Goal: Navigation & Orientation: Find specific page/section

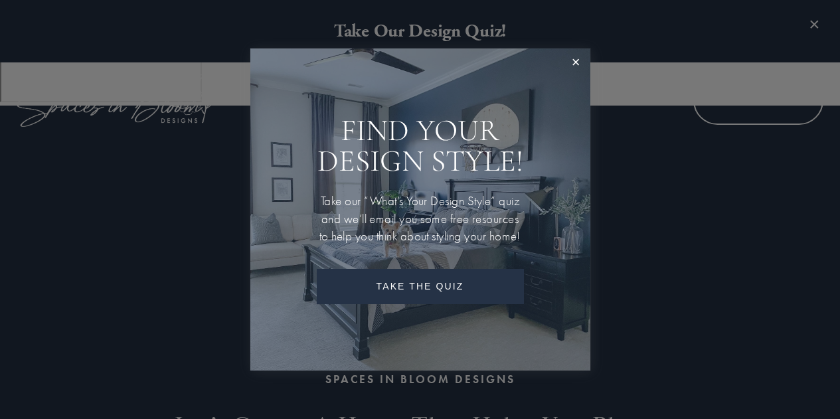
click at [660, 36] on div at bounding box center [420, 209] width 840 height 419
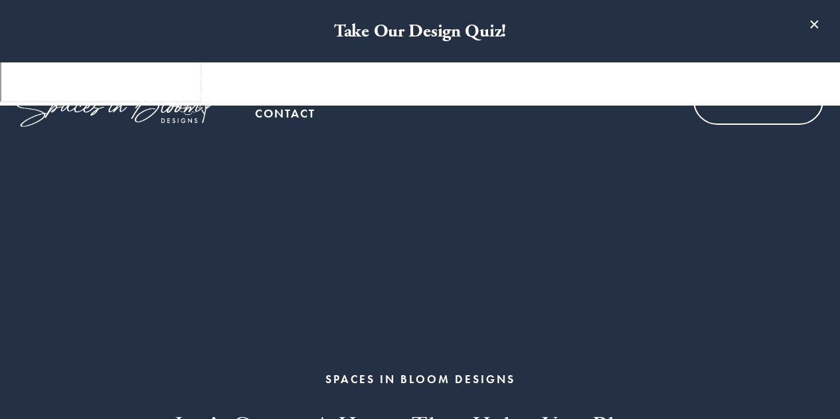
click at [435, 84] on link "Our Work" at bounding box center [424, 87] width 72 height 27
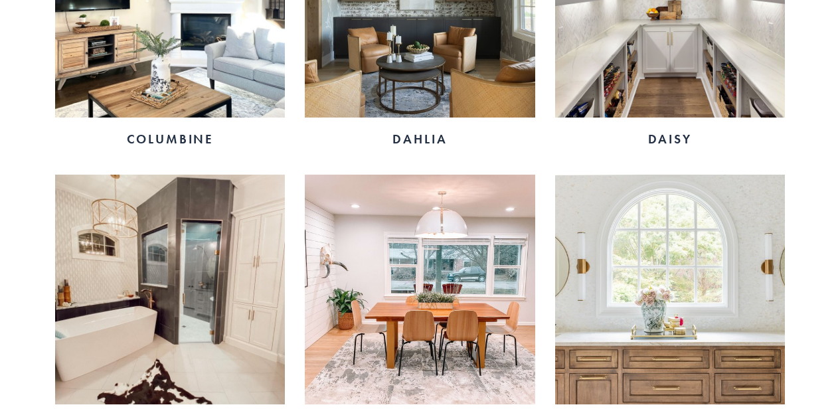
scroll to position [1401, 0]
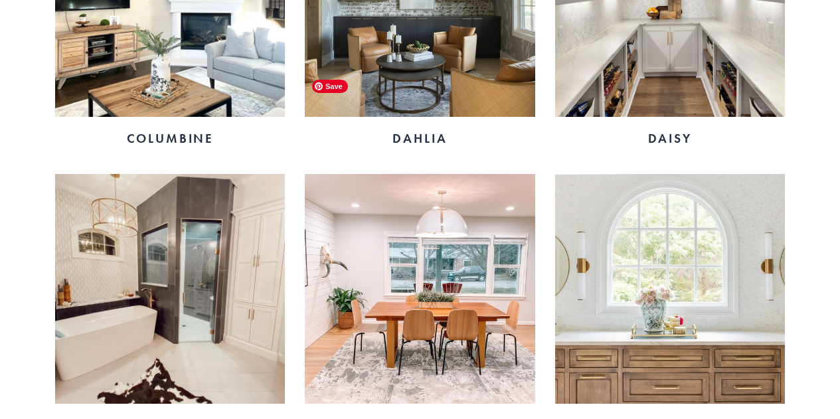
click at [444, 223] on img at bounding box center [420, 289] width 230 height 230
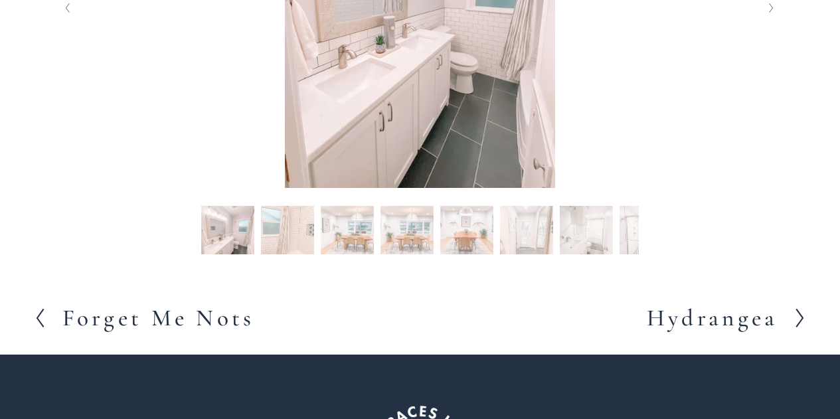
scroll to position [429, 0]
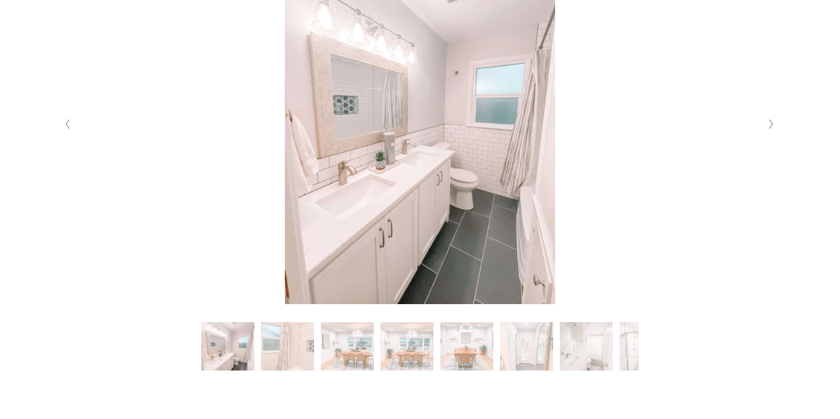
click at [281, 322] on button "Slide 2 Slide 2 (current slide)" at bounding box center [287, 348] width 53 height 53
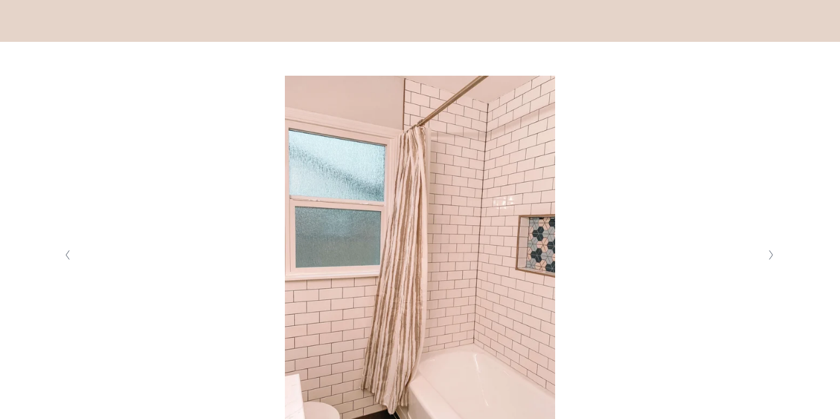
scroll to position [298, 0]
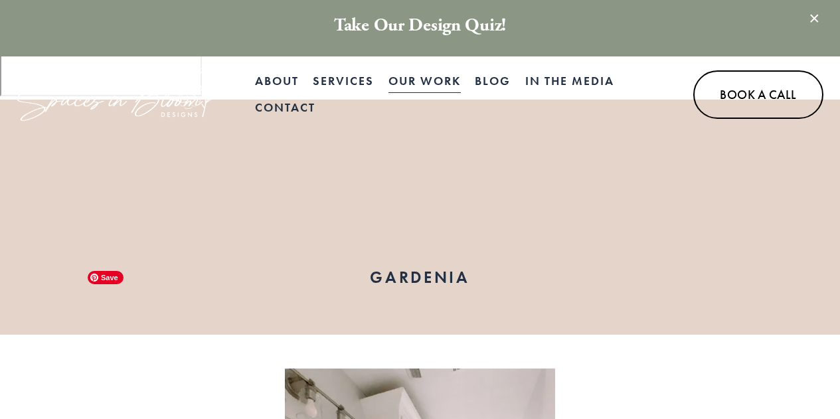
scroll to position [0, 0]
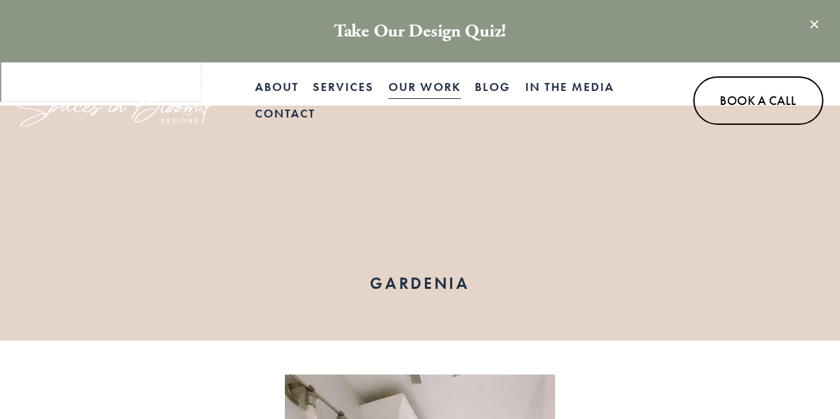
click at [563, 89] on link "In the Media" at bounding box center [569, 87] width 89 height 27
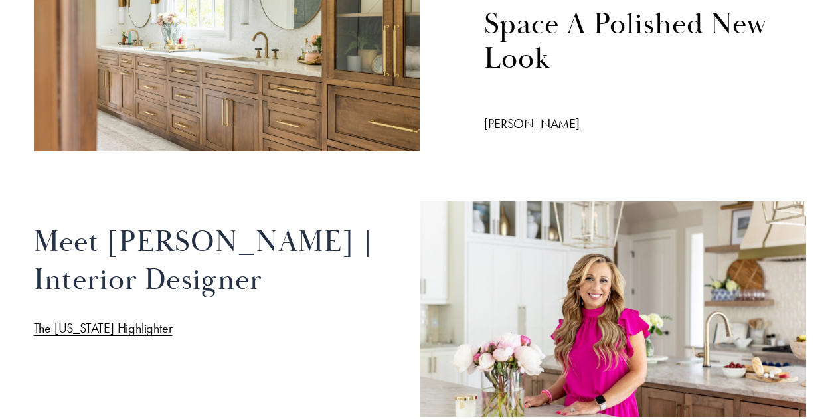
scroll to position [2178, 0]
